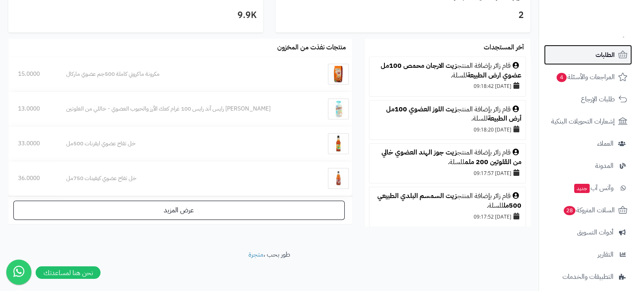
click at [602, 48] on link "الطلبات" at bounding box center [588, 55] width 88 height 20
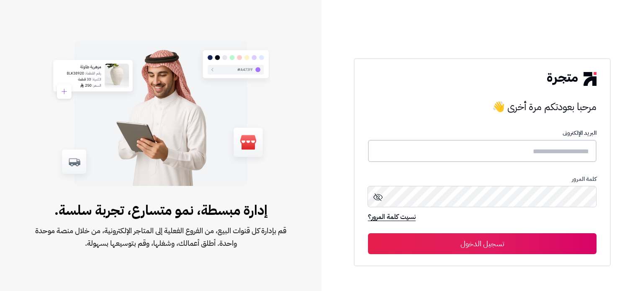
type input "**********"
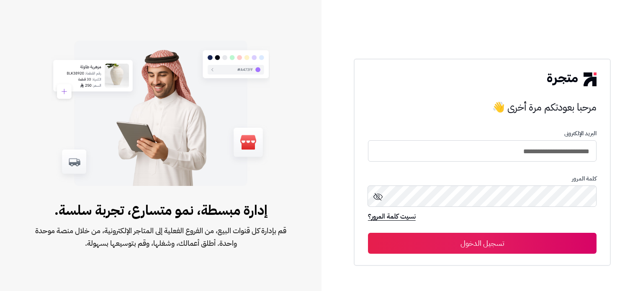
click at [467, 244] on button "تسجيل الدخول" at bounding box center [482, 243] width 229 height 21
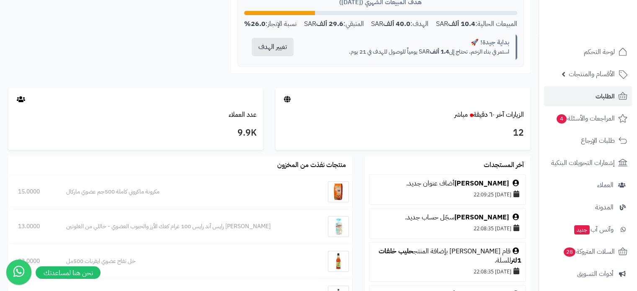
scroll to position [419, 0]
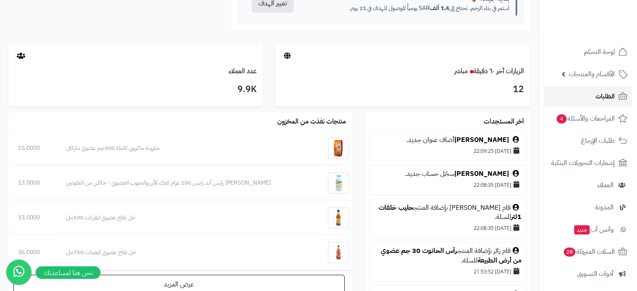
click at [604, 95] on span "الطلبات" at bounding box center [604, 96] width 19 height 12
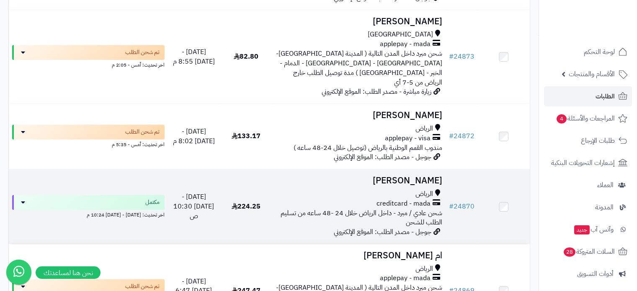
scroll to position [1172, 0]
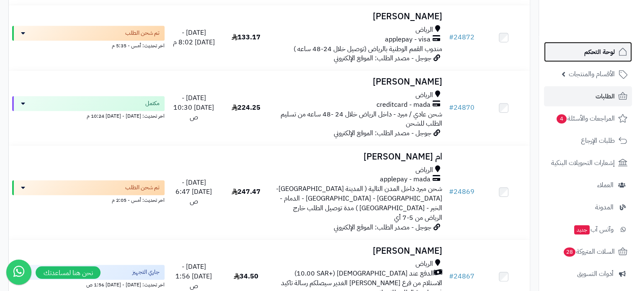
click at [604, 50] on span "لوحة التحكم" at bounding box center [599, 52] width 31 height 12
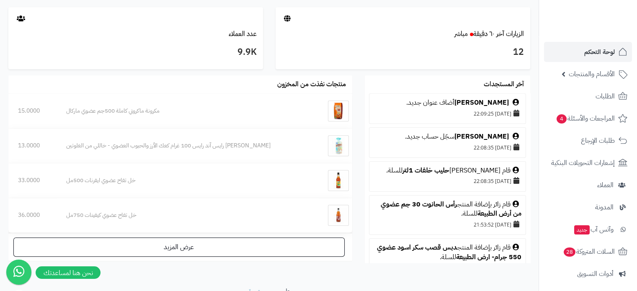
scroll to position [460, 0]
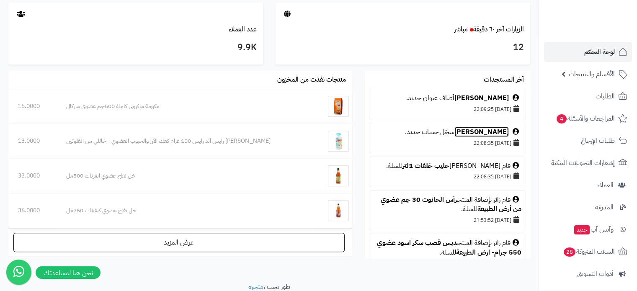
click at [489, 130] on link "[PERSON_NAME]" at bounding box center [481, 132] width 54 height 10
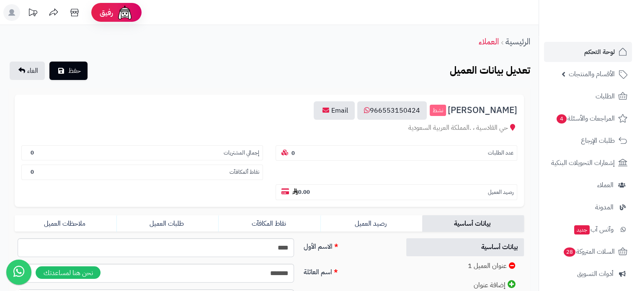
scroll to position [126, 0]
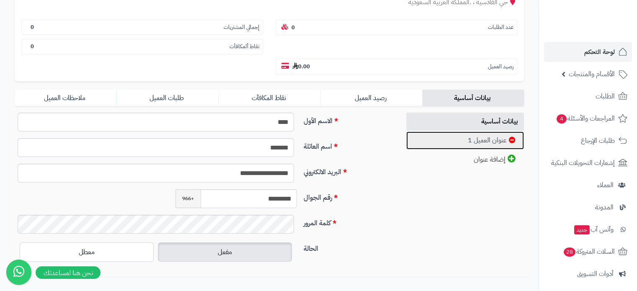
click at [486, 131] on link "عنوان العميل 1" at bounding box center [465, 140] width 118 height 18
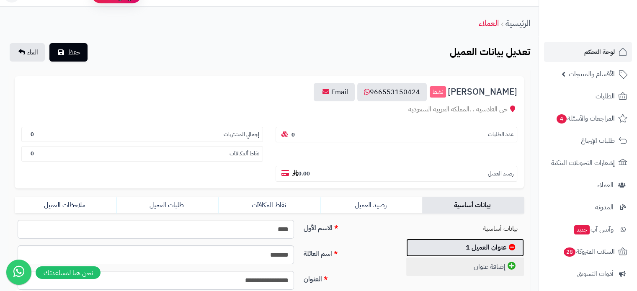
scroll to position [0, 0]
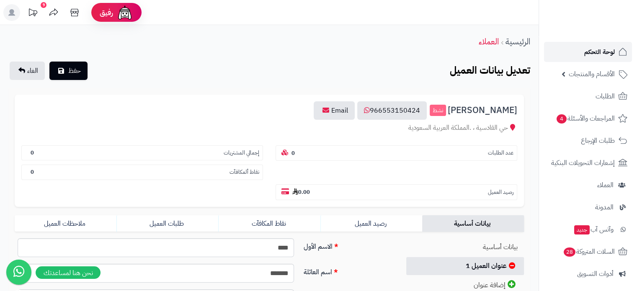
click at [589, 52] on span "لوحة التحكم" at bounding box center [599, 52] width 31 height 12
